Goal: Task Accomplishment & Management: Use online tool/utility

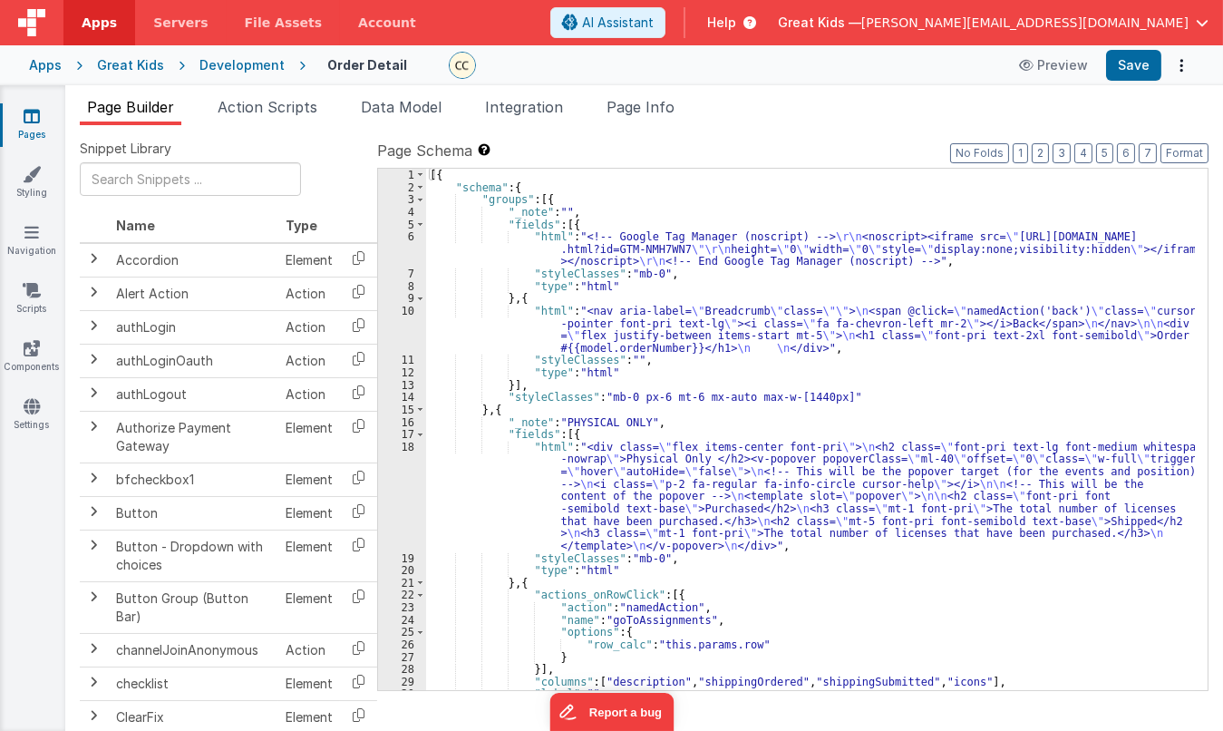
click at [150, 63] on div "Great Kids" at bounding box center [130, 65] width 67 height 18
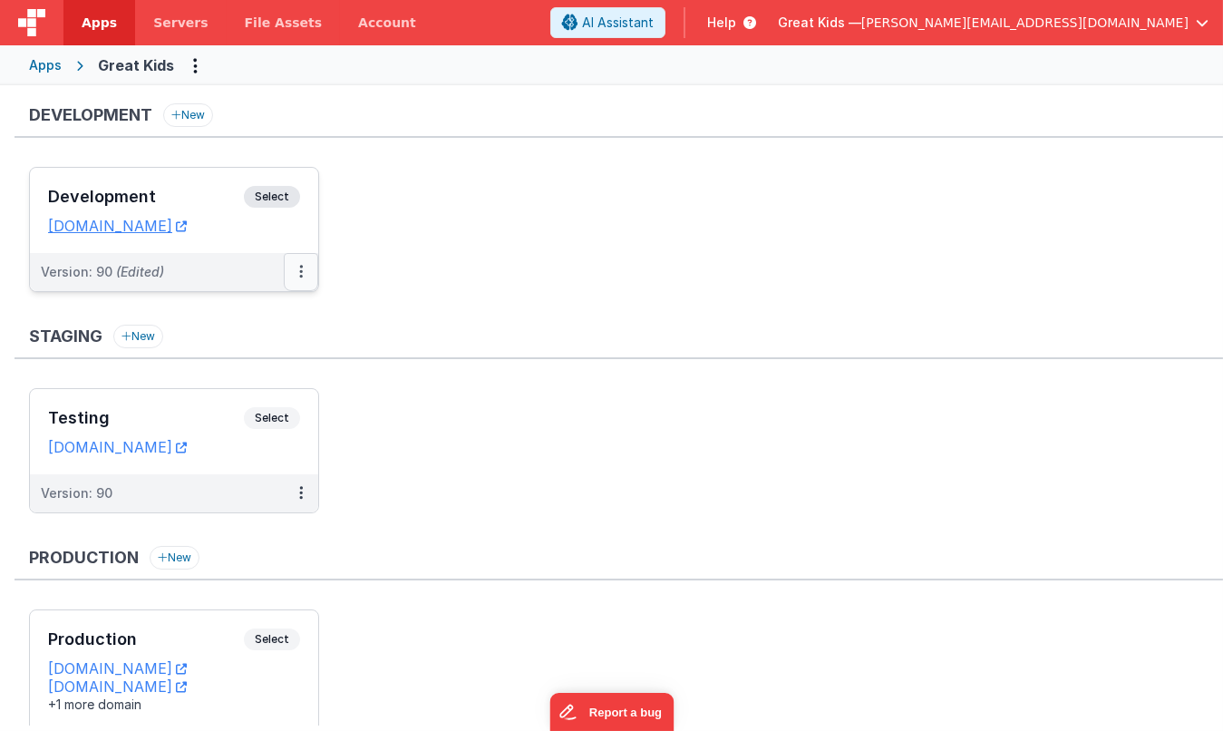
click at [305, 259] on button at bounding box center [301, 272] width 34 height 38
click at [226, 381] on link "Deploy..." at bounding box center [239, 378] width 160 height 33
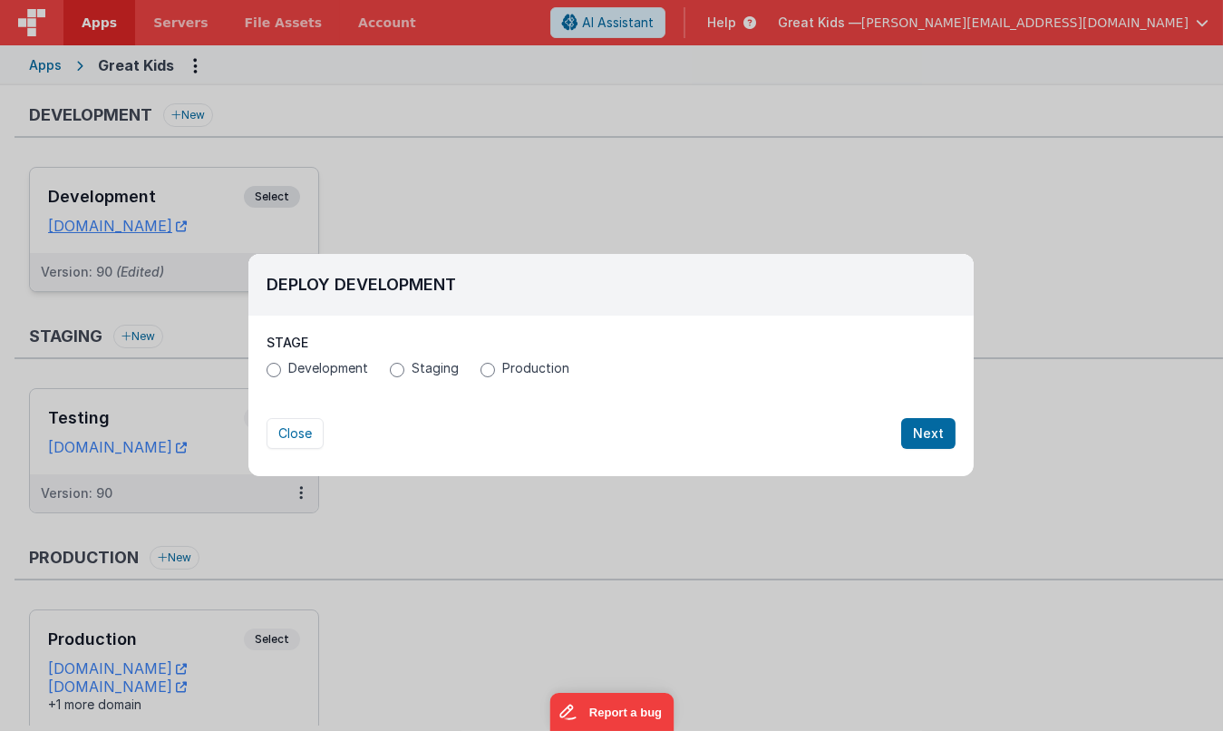
click at [417, 370] on span "Staging" at bounding box center [435, 368] width 47 height 18
click at [404, 370] on input "Staging" at bounding box center [397, 370] width 15 height 15
radio input "true"
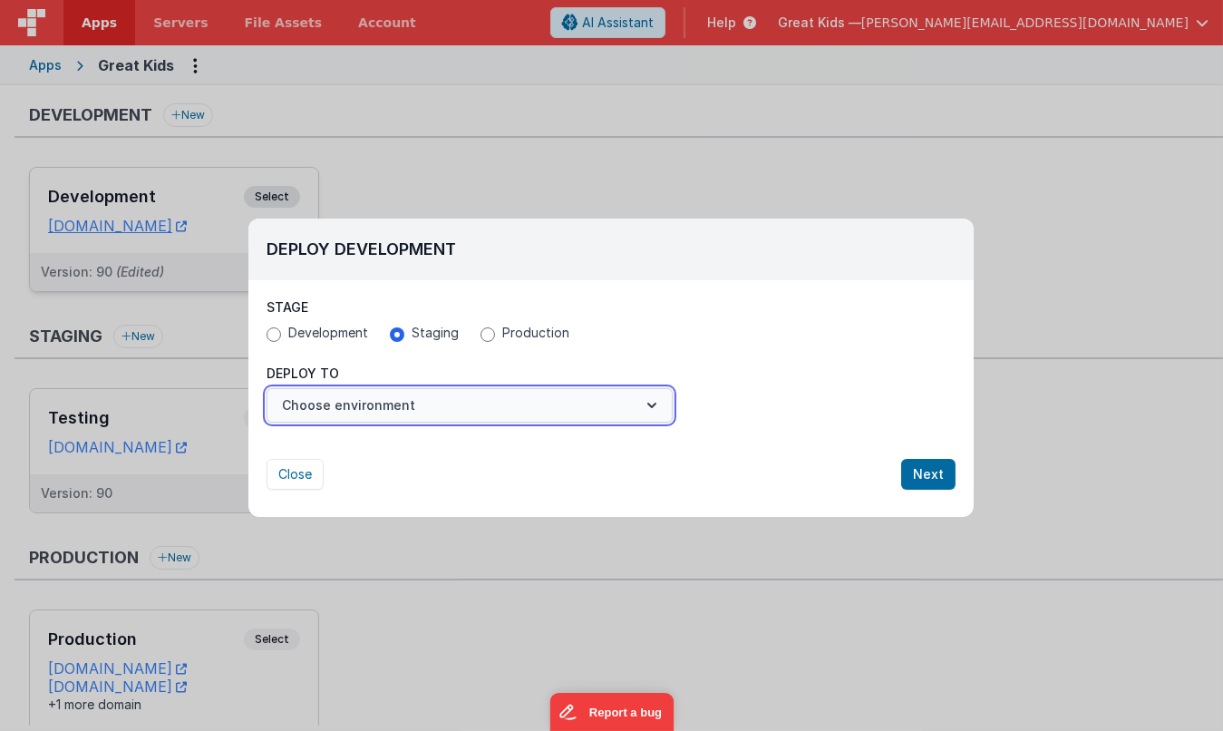
click at [432, 391] on button "Choose environment" at bounding box center [470, 405] width 406 height 34
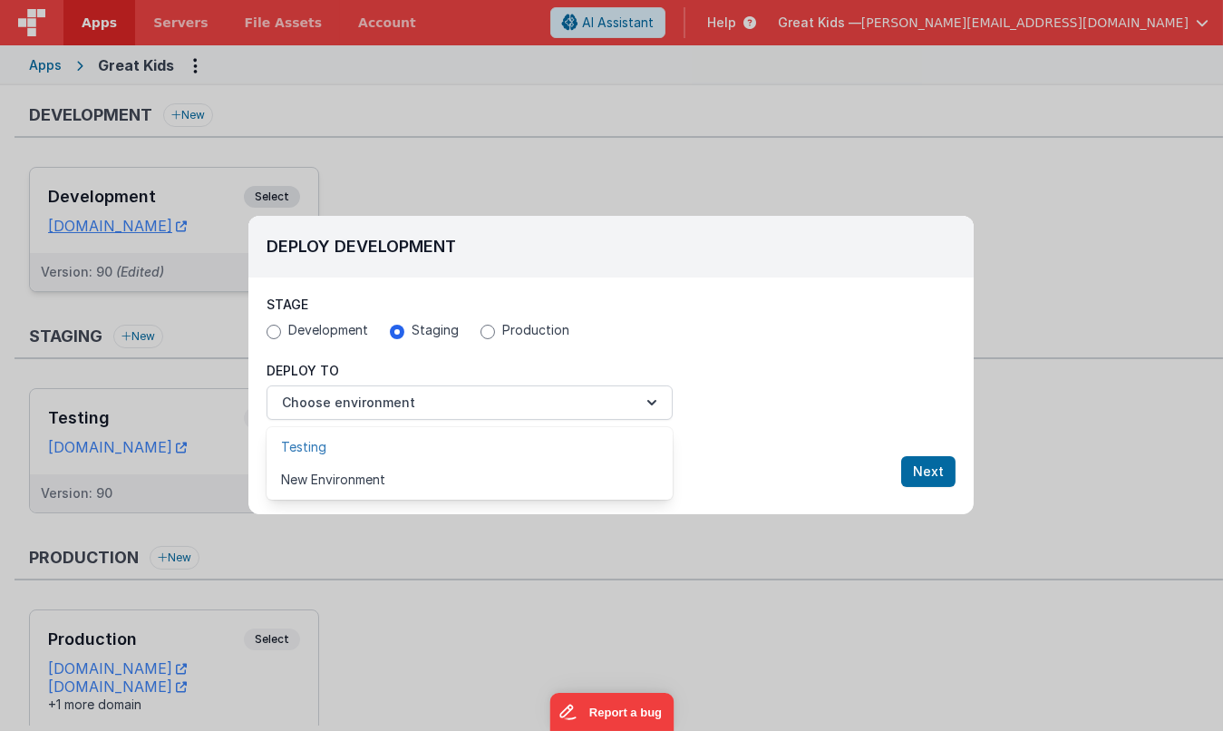
click at [410, 440] on link "Testing" at bounding box center [470, 447] width 406 height 33
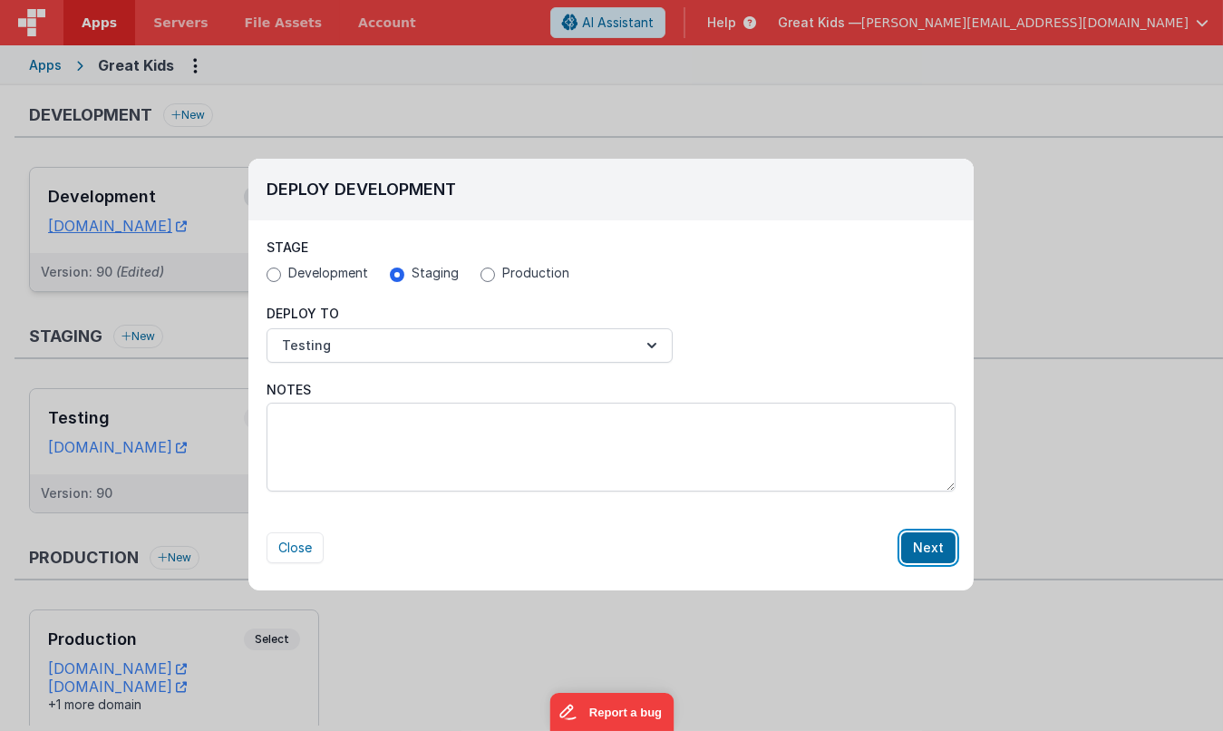
click at [940, 540] on button "Next" at bounding box center [928, 547] width 54 height 31
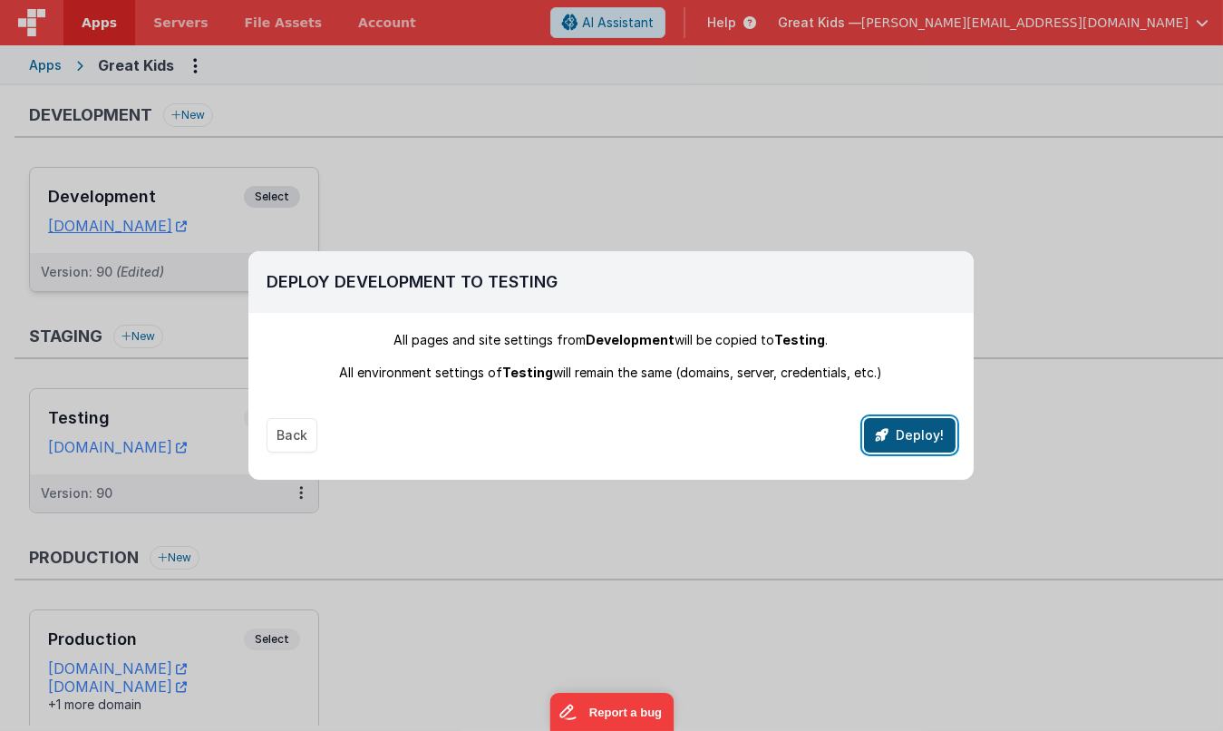
click at [906, 424] on button "Deploy!" at bounding box center [910, 435] width 92 height 34
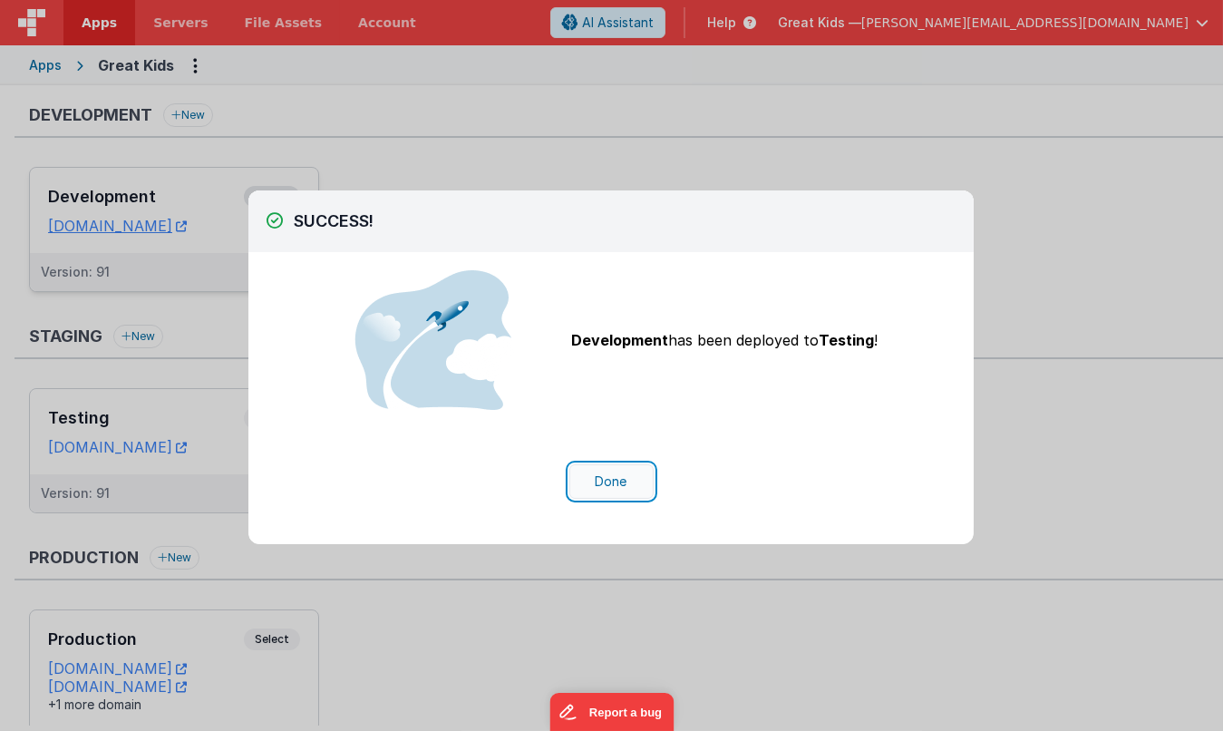
click at [604, 482] on button "Done" at bounding box center [612, 481] width 84 height 34
